Goal: Task Accomplishment & Management: Use online tool/utility

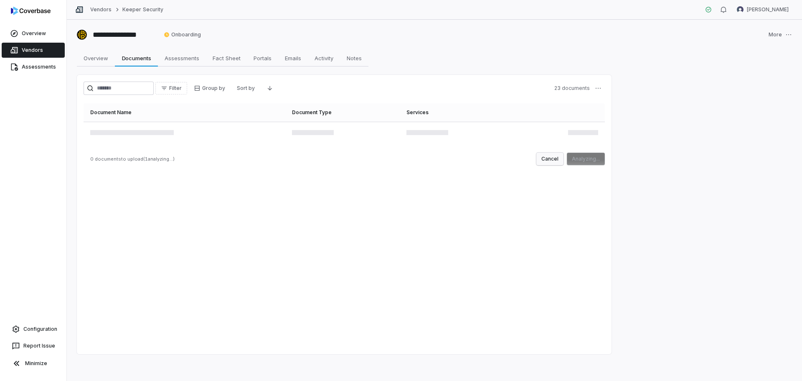
click at [455, 158] on button "Cancel" at bounding box center [550, 159] width 27 height 13
click at [91, 58] on span "Overview" at bounding box center [95, 58] width 31 height 11
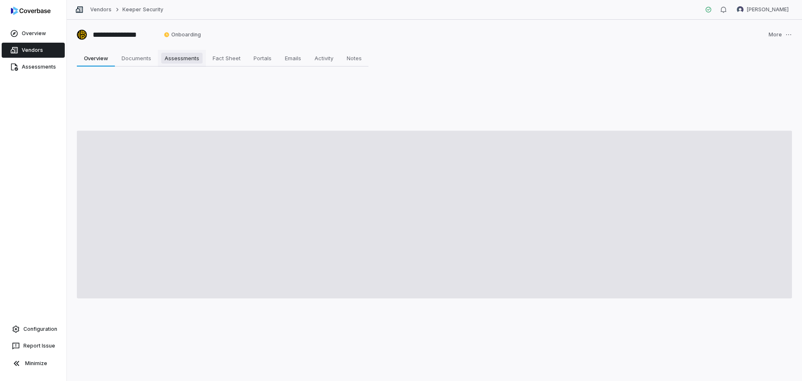
click at [173, 57] on span "Assessments" at bounding box center [181, 58] width 41 height 11
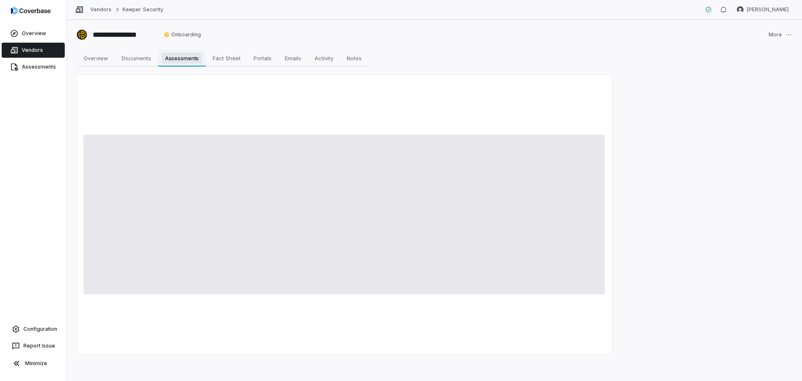
click at [172, 57] on span "Assessments" at bounding box center [182, 58] width 41 height 11
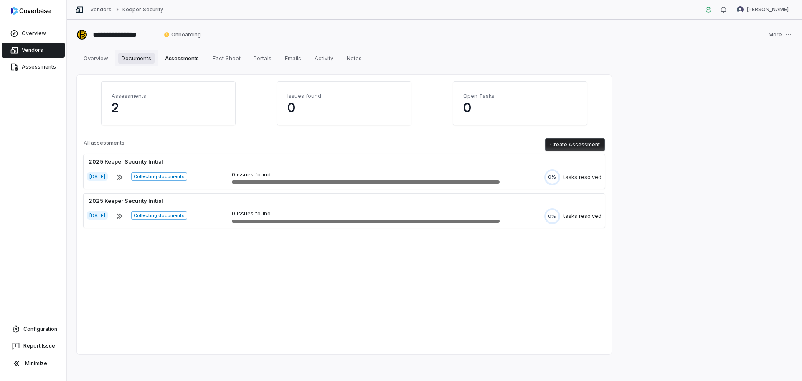
click at [142, 62] on span "Documents" at bounding box center [136, 58] width 36 height 11
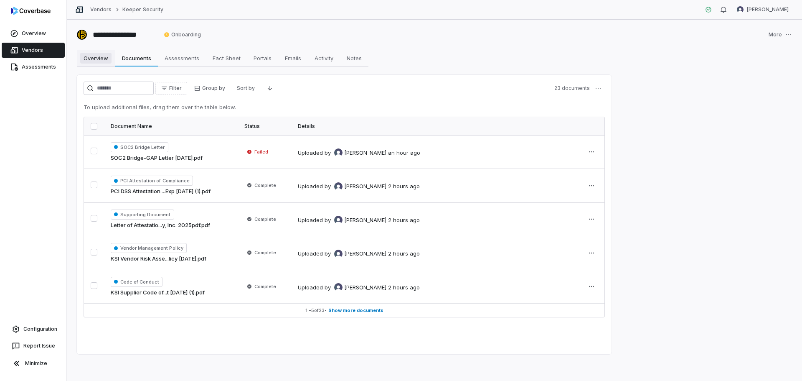
click at [94, 61] on span "Overview" at bounding box center [95, 58] width 31 height 11
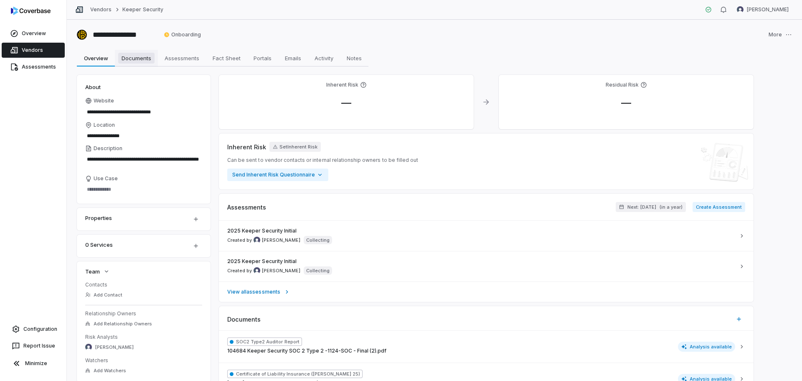
click at [148, 61] on span "Documents" at bounding box center [136, 58] width 36 height 11
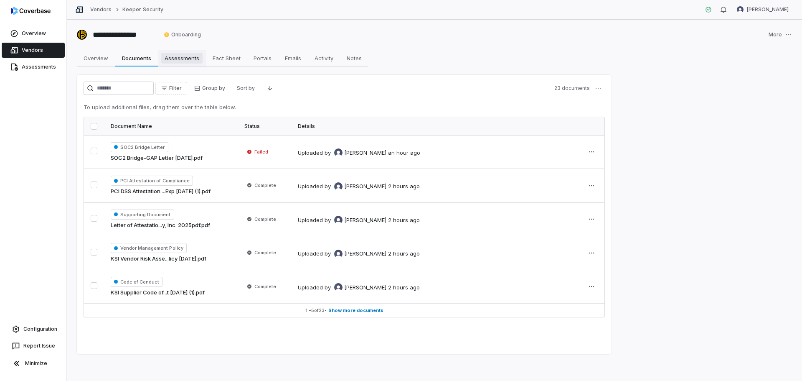
click at [182, 59] on span "Assessments" at bounding box center [181, 58] width 41 height 11
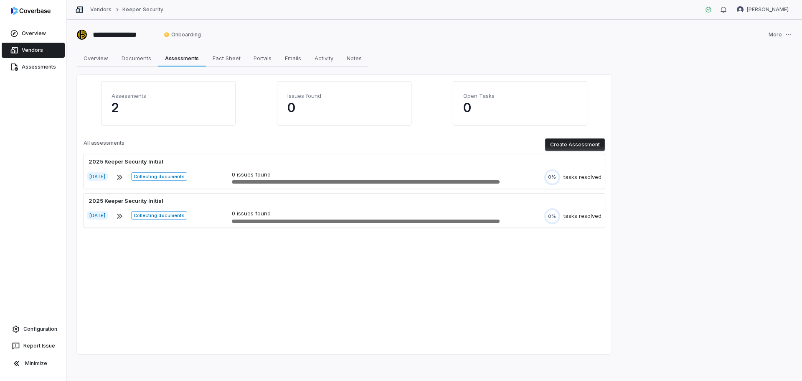
drag, startPoint x: 140, startPoint y: 56, endPoint x: 139, endPoint y: 71, distance: 15.1
click at [139, 56] on span "Documents" at bounding box center [136, 58] width 36 height 11
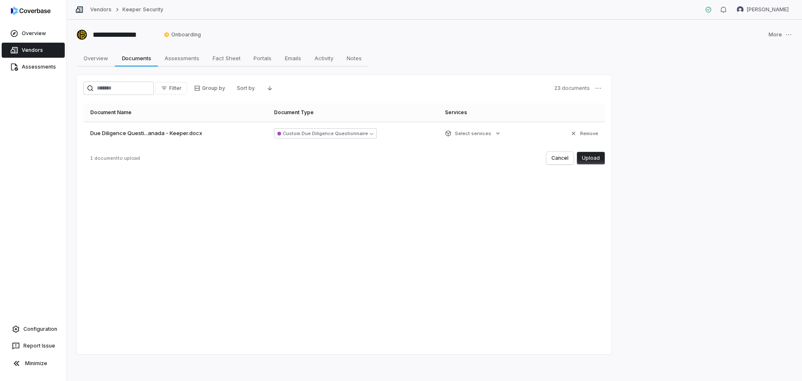
click at [455, 158] on button "Upload" at bounding box center [591, 158] width 28 height 13
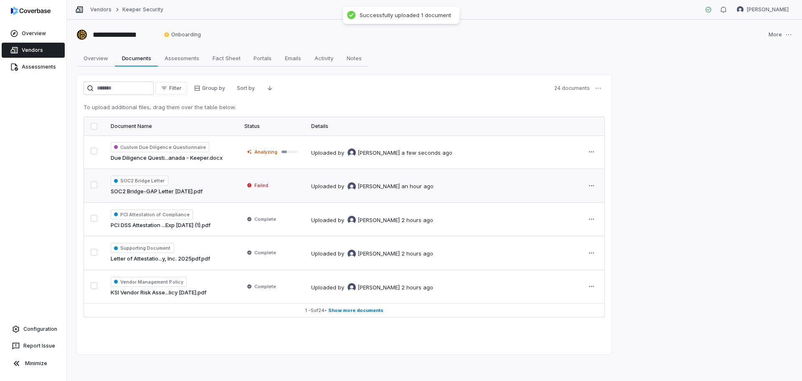
click at [94, 183] on button "button" at bounding box center [94, 184] width 7 height 7
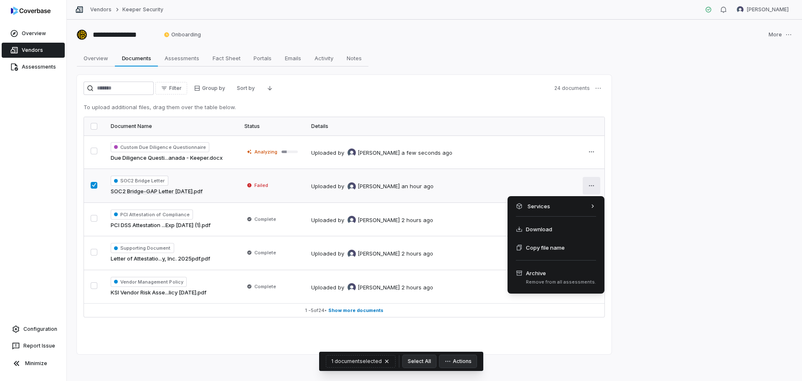
click at [455, 188] on html "**********" at bounding box center [401, 190] width 802 height 381
click at [455, 240] on icon at bounding box center [518, 272] width 5 height 5
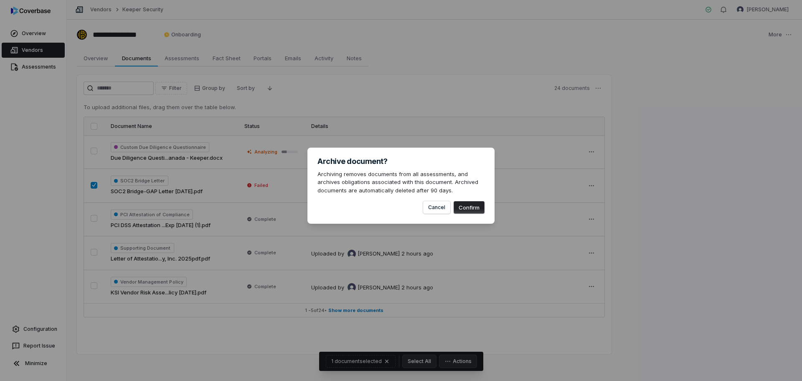
click at [455, 207] on button "Confirm" at bounding box center [469, 207] width 31 height 13
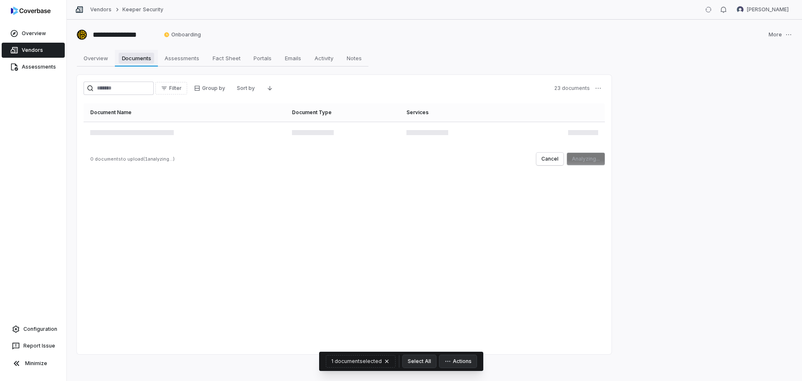
click at [137, 59] on span "Documents" at bounding box center [137, 58] width 36 height 11
drag, startPoint x: 601, startPoint y: 153, endPoint x: 596, endPoint y: 158, distance: 6.5
click at [455, 156] on button "Upload" at bounding box center [591, 158] width 28 height 13
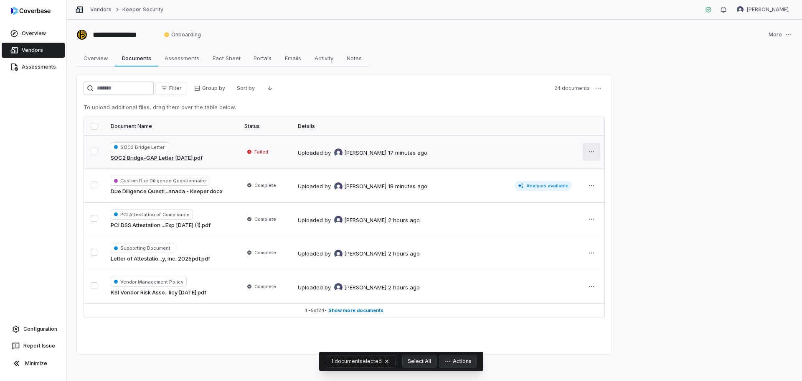
click at [455, 154] on html "**********" at bounding box center [401, 190] width 802 height 381
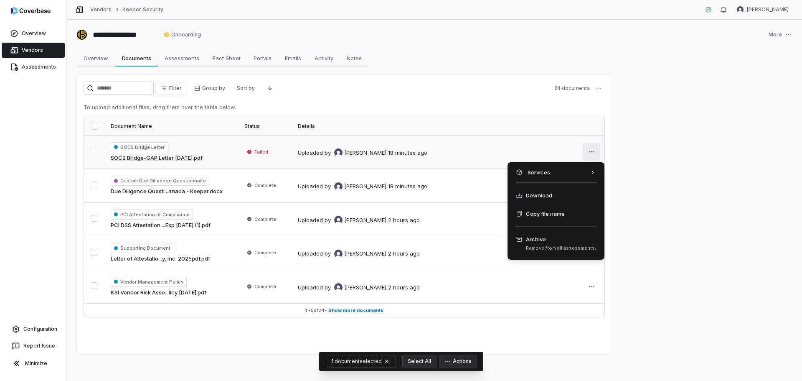
click at [455, 152] on html "**********" at bounding box center [401, 190] width 802 height 381
click at [455, 240] on span "Archive Remove from all assessments." at bounding box center [556, 243] width 80 height 16
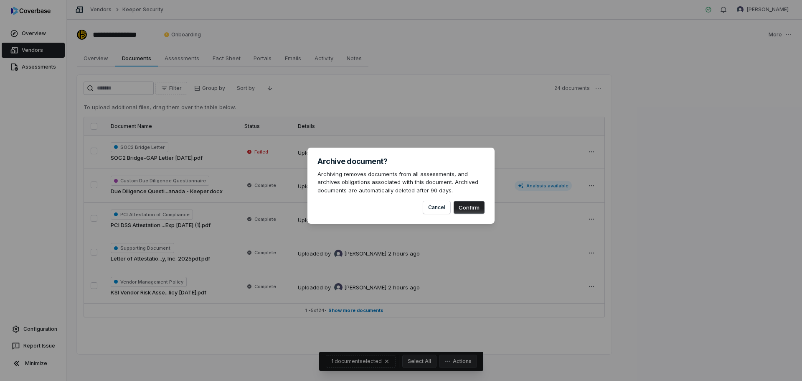
click at [455, 209] on button "Confirm" at bounding box center [469, 207] width 31 height 13
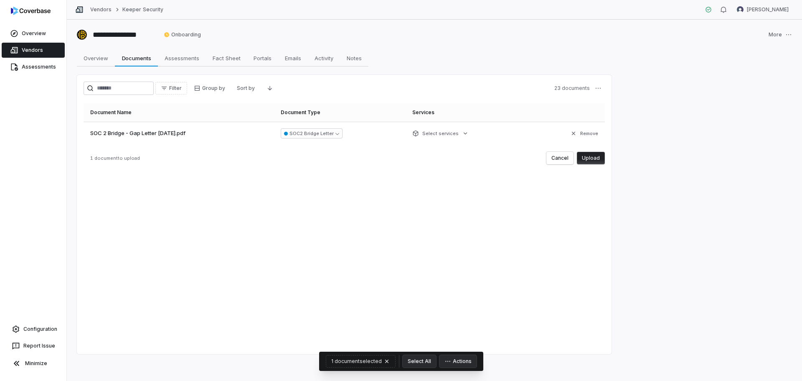
click at [455, 160] on button "Upload" at bounding box center [591, 158] width 28 height 13
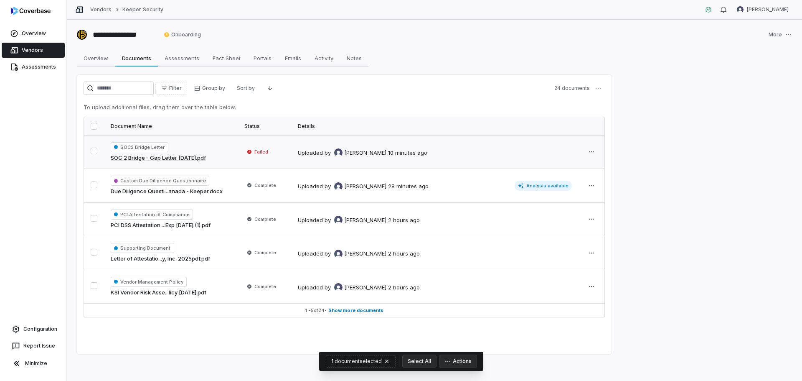
click at [91, 150] on button "button" at bounding box center [94, 151] width 7 height 7
click at [455, 152] on html "**********" at bounding box center [401, 190] width 802 height 381
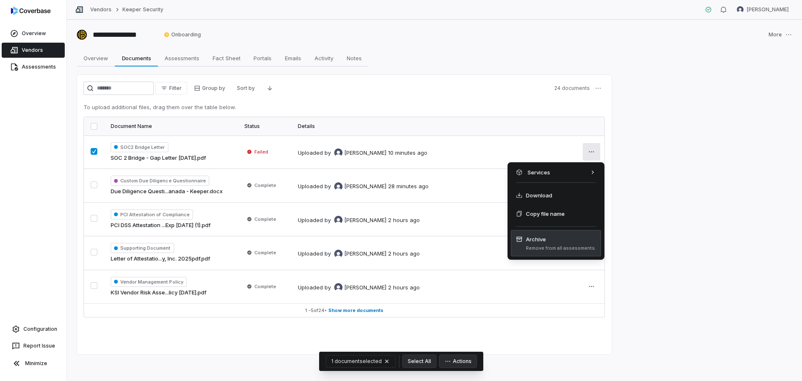
click at [455, 240] on span "Archive" at bounding box center [561, 239] width 70 height 8
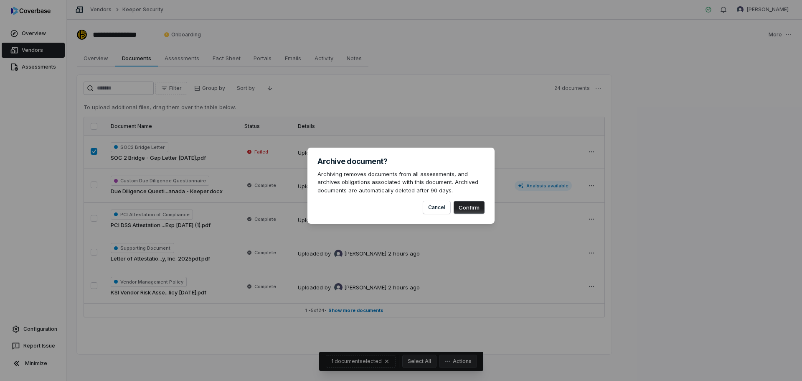
click at [455, 204] on button "Confirm" at bounding box center [469, 207] width 31 height 13
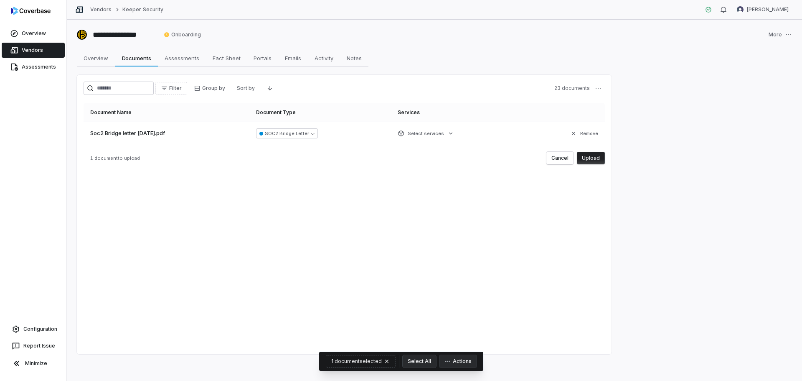
click at [455, 159] on button "Upload" at bounding box center [591, 158] width 28 height 13
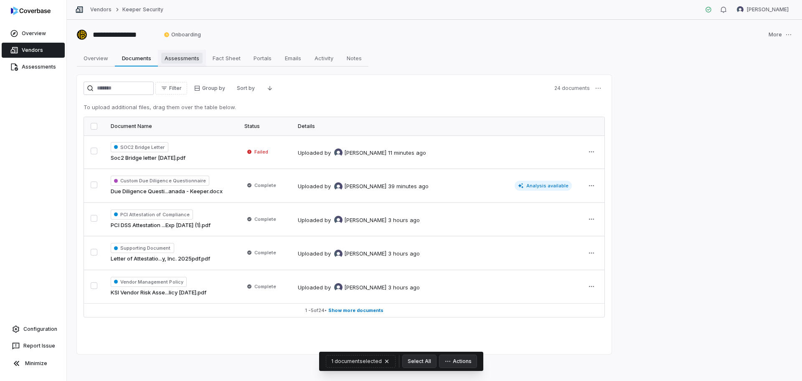
click at [167, 62] on span "Assessments" at bounding box center [181, 58] width 41 height 11
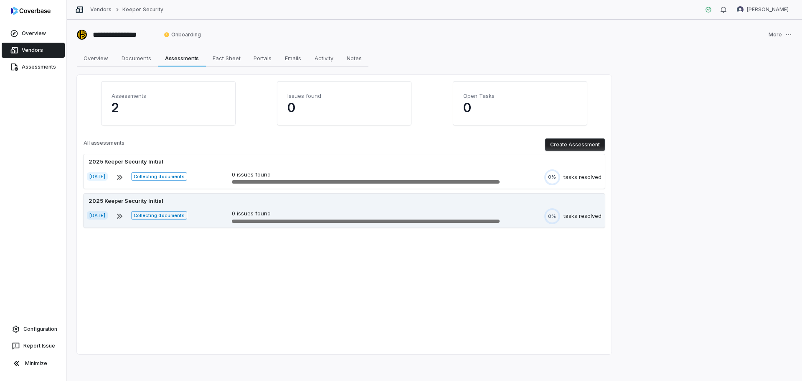
click at [455, 216] on div "tasks resolved" at bounding box center [583, 216] width 38 height 8
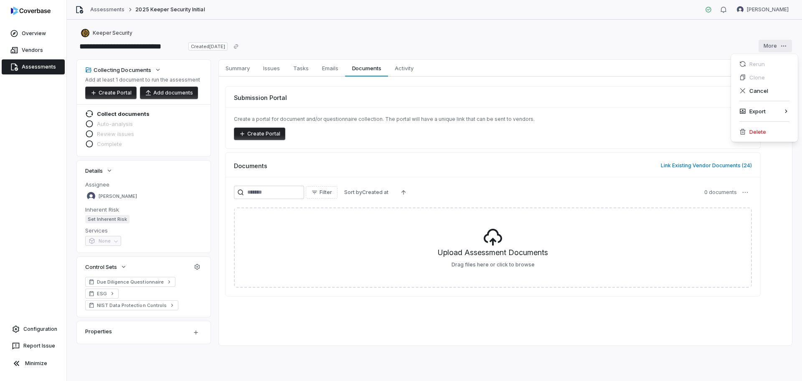
click at [455, 49] on html "**********" at bounding box center [401, 190] width 802 height 381
click at [455, 135] on div "Delete" at bounding box center [765, 131] width 60 height 13
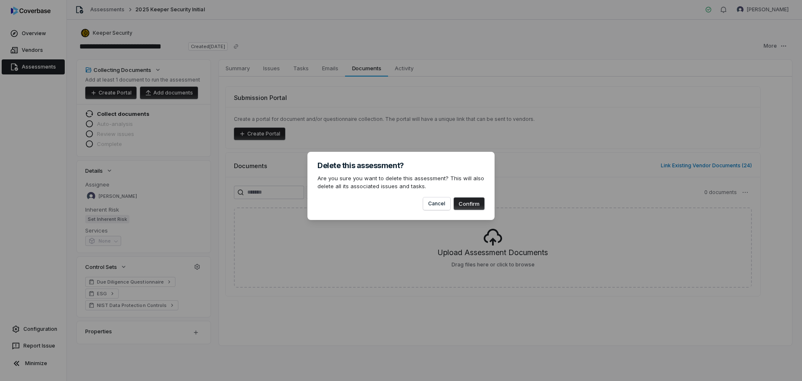
drag, startPoint x: 474, startPoint y: 208, endPoint x: 295, endPoint y: 174, distance: 182.1
click at [455, 208] on button "Confirm" at bounding box center [469, 203] width 31 height 13
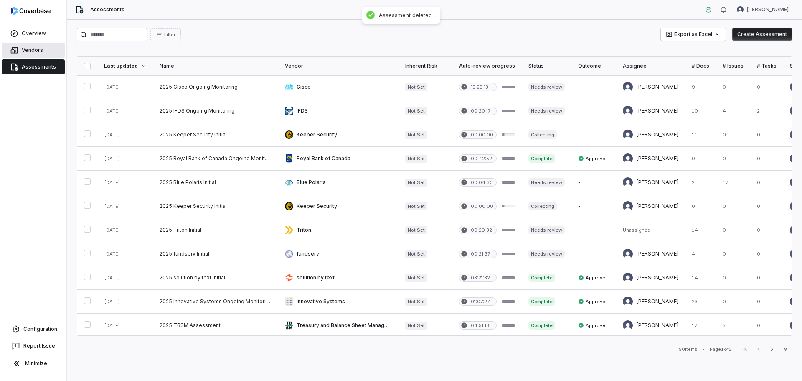
click at [29, 50] on link "Vendors" at bounding box center [33, 50] width 63 height 15
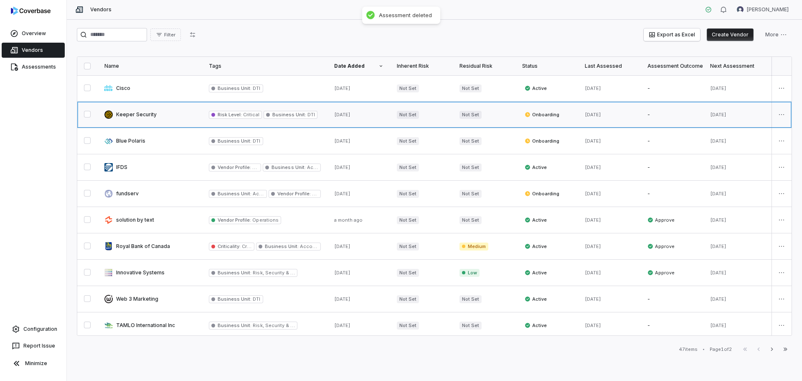
click at [181, 119] on link at bounding box center [150, 115] width 104 height 26
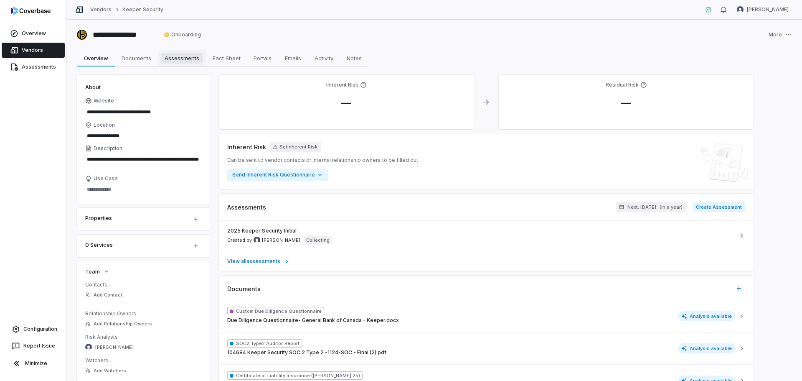
click at [184, 57] on span "Assessments" at bounding box center [181, 58] width 41 height 11
type textarea "*"
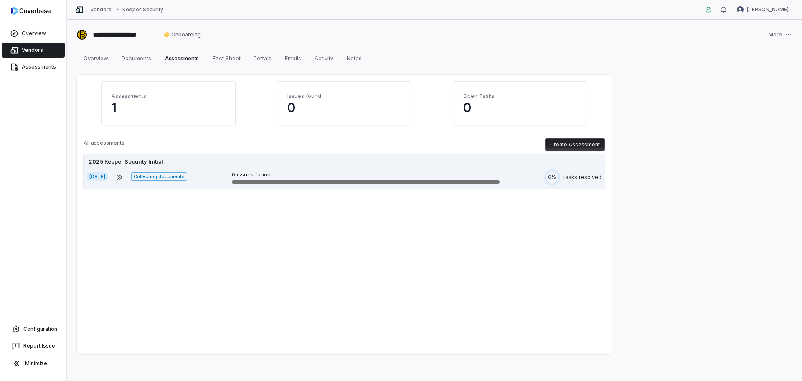
click at [427, 170] on p "0 issues found" at bounding box center [366, 174] width 268 height 8
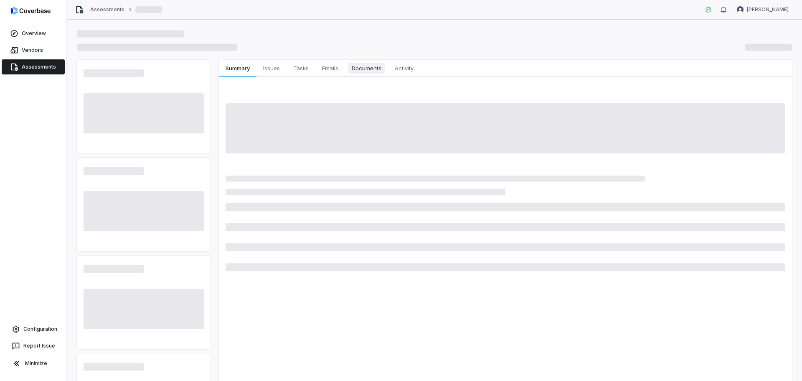
click at [366, 71] on span "Documents" at bounding box center [367, 68] width 36 height 11
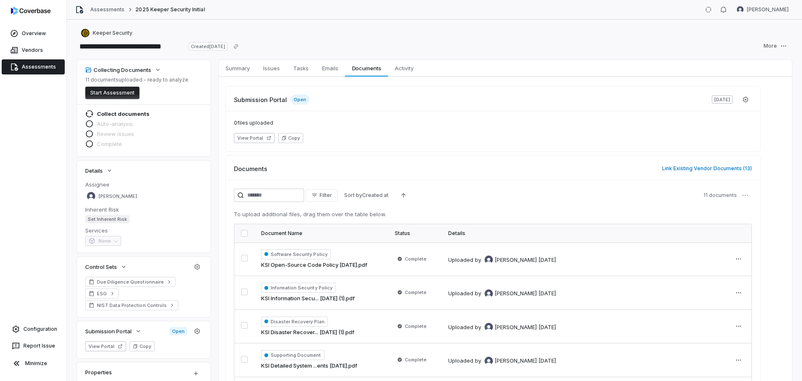
click at [366, 71] on span "Documents" at bounding box center [367, 68] width 36 height 11
click at [244, 234] on button "button" at bounding box center [244, 233] width 7 height 7
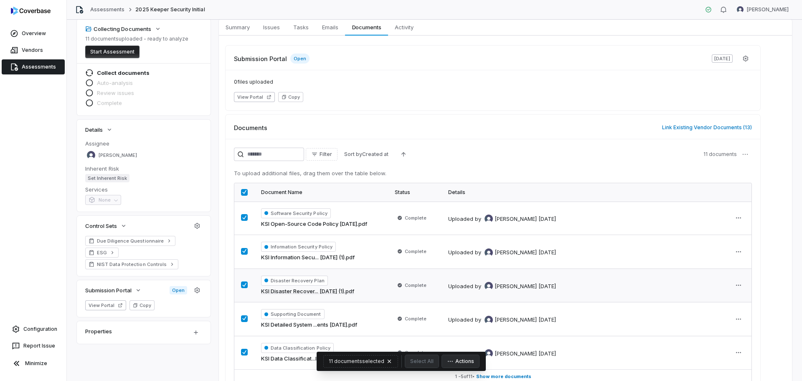
scroll to position [89, 0]
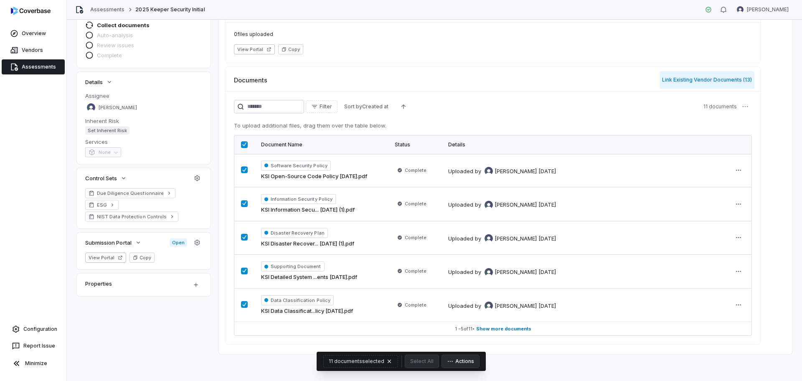
click at [455, 81] on button "Link Existing Vendor Documents ( 13 )" at bounding box center [707, 80] width 95 height 18
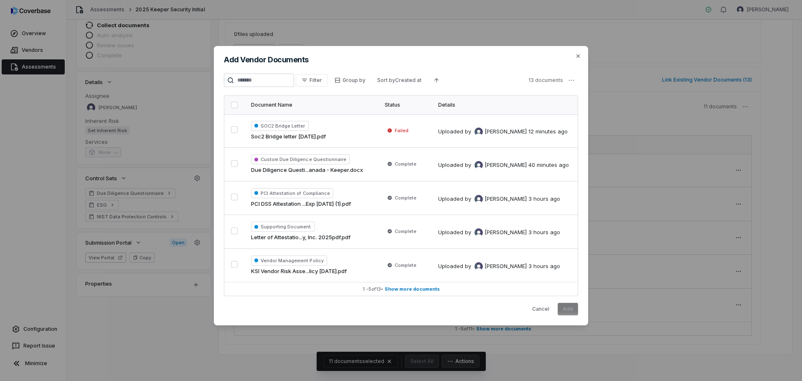
click at [233, 108] on button "button" at bounding box center [234, 105] width 7 height 7
click at [455, 240] on button "Add" at bounding box center [568, 309] width 20 height 13
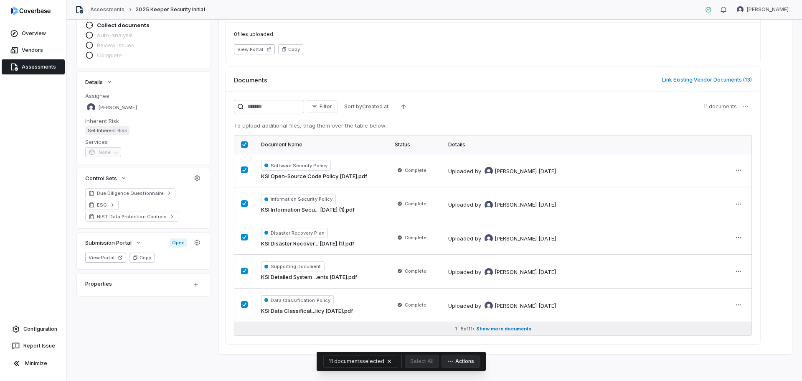
click at [455, 240] on span "Show more documents" at bounding box center [503, 329] width 55 height 6
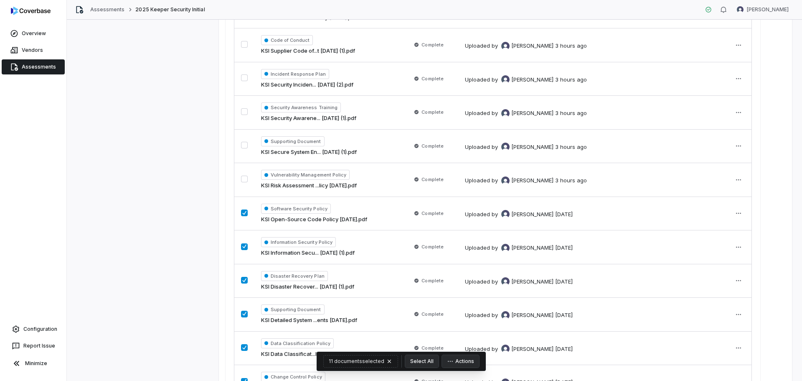
scroll to position [139, 0]
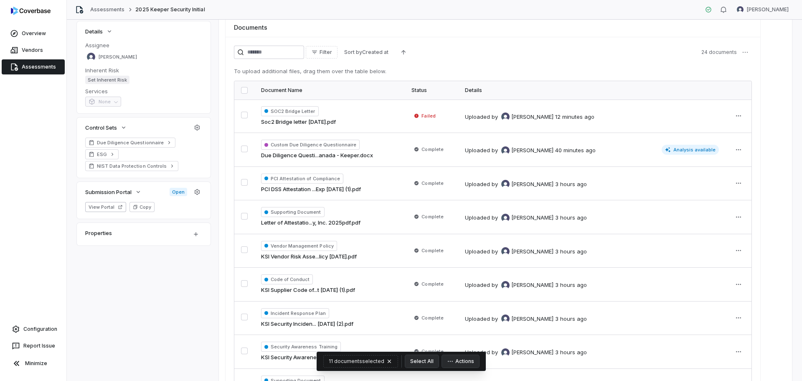
click at [246, 90] on button "button" at bounding box center [244, 90] width 7 height 7
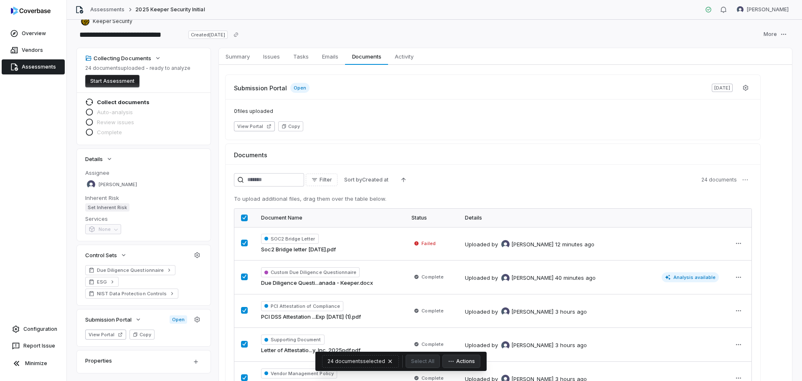
scroll to position [0, 0]
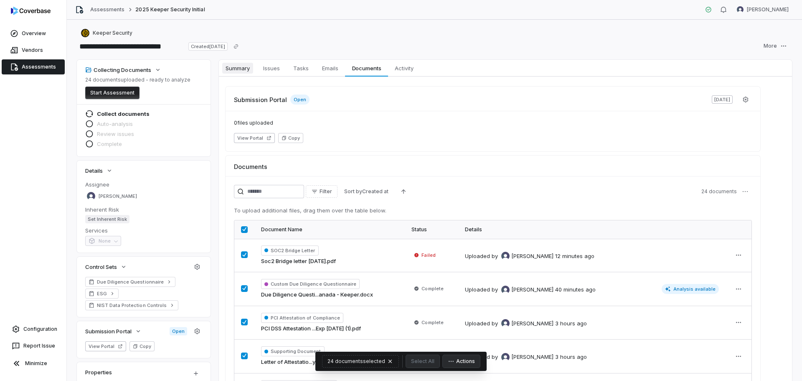
click at [241, 71] on span "Summary" at bounding box center [237, 68] width 31 height 11
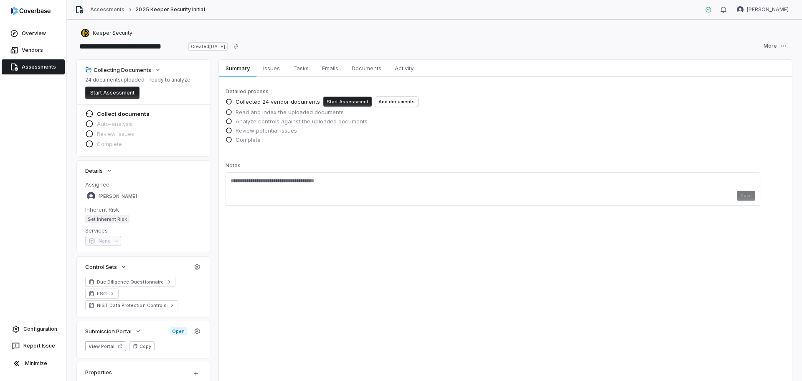
click at [355, 102] on button "Start Assessment" at bounding box center [347, 102] width 48 height 10
click at [382, 100] on button "Add documents" at bounding box center [396, 102] width 43 height 10
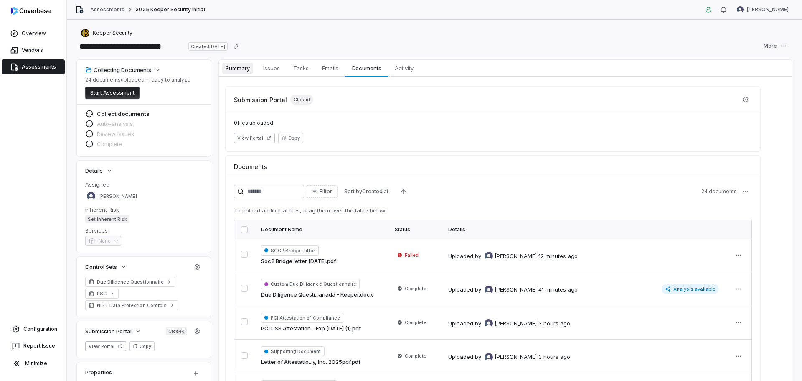
click at [247, 67] on span "Summary" at bounding box center [237, 68] width 31 height 11
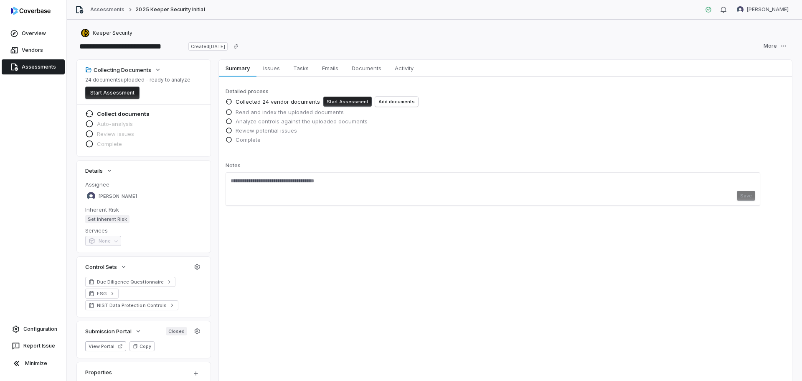
click at [342, 100] on button "Start Assessment" at bounding box center [347, 102] width 48 height 10
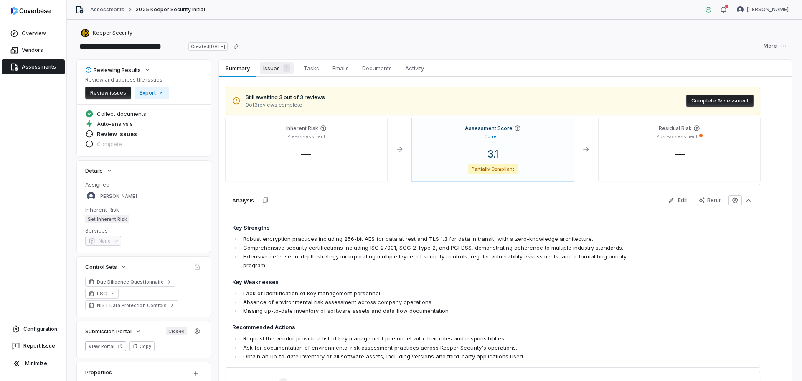
click at [272, 67] on span "Issues 1" at bounding box center [277, 68] width 34 height 12
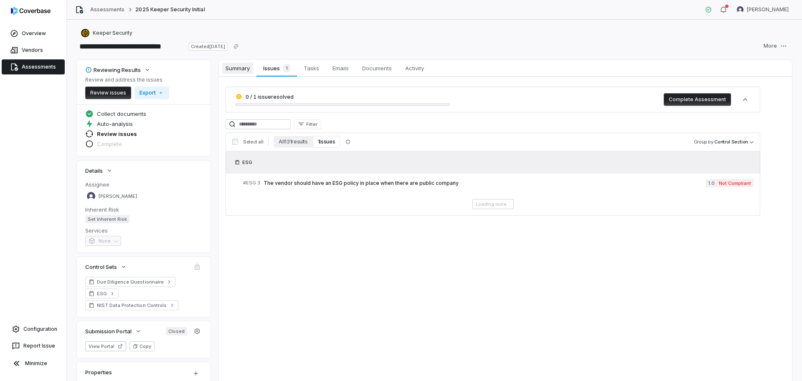
click at [237, 66] on span "Summary" at bounding box center [237, 68] width 31 height 11
